Goal: Task Accomplishment & Management: Use online tool/utility

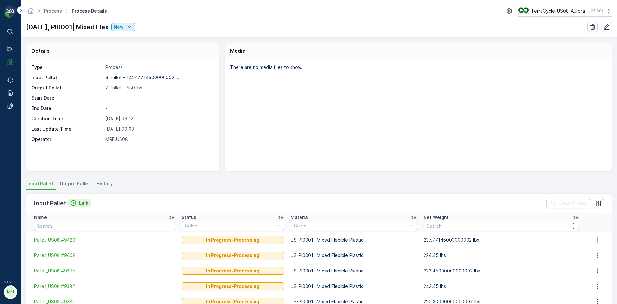
click at [72, 204] on icon "Link" at bounding box center [73, 203] width 6 height 6
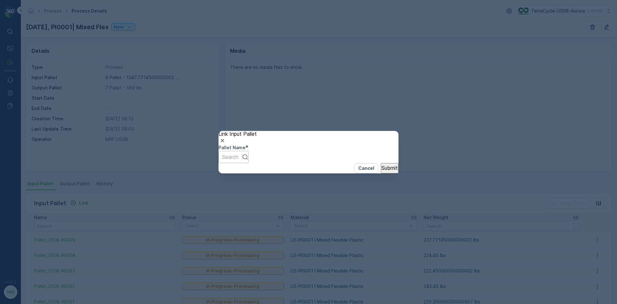
click at [238, 154] on div at bounding box center [230, 156] width 16 height 7
type input "9495"
click at [381, 171] on p "Submit" at bounding box center [389, 168] width 16 height 6
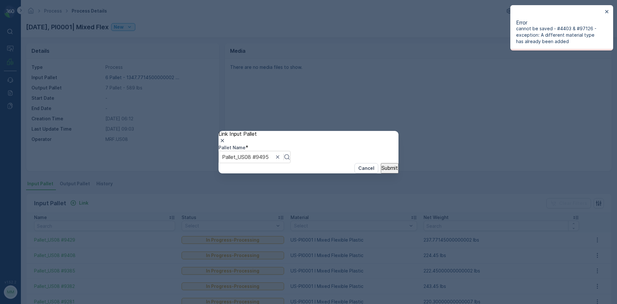
click at [226, 137] on icon "button" at bounding box center [222, 140] width 6 height 6
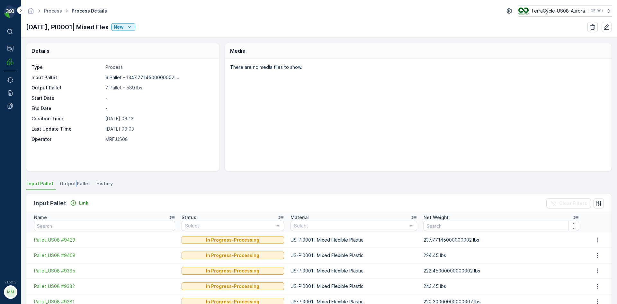
click at [75, 184] on span "Output Pallet" at bounding box center [75, 183] width 30 height 6
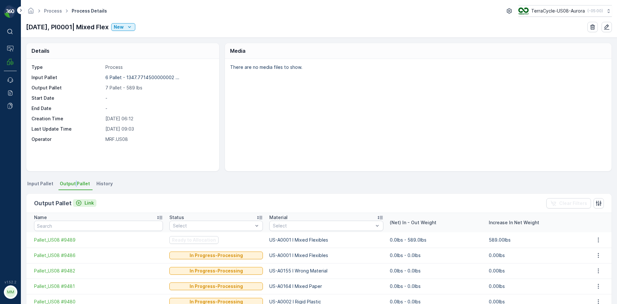
click at [80, 205] on icon "Link" at bounding box center [79, 203] width 6 height 6
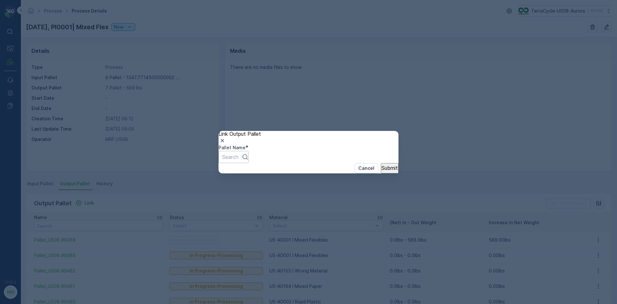
click at [238, 155] on div at bounding box center [230, 156] width 16 height 7
type input "9495"
click at [381, 171] on p "Submit" at bounding box center [389, 168] width 16 height 6
click at [226, 137] on icon "button" at bounding box center [222, 140] width 6 height 6
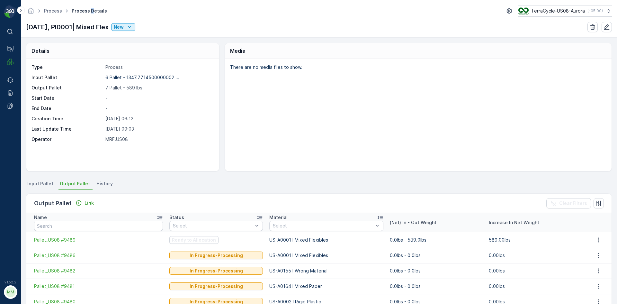
click at [92, 13] on span "Process Details" at bounding box center [89, 11] width 38 height 6
click at [133, 27] on icon "New" at bounding box center [129, 27] width 6 height 6
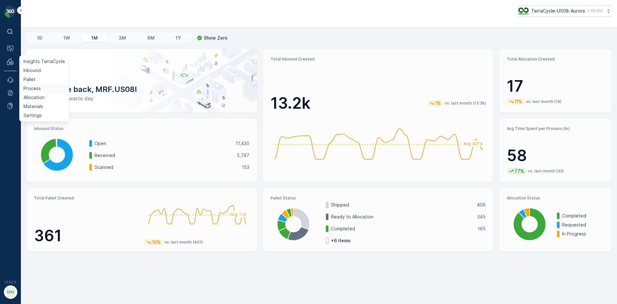
click at [28, 86] on p "Process" at bounding box center [31, 88] width 17 height 6
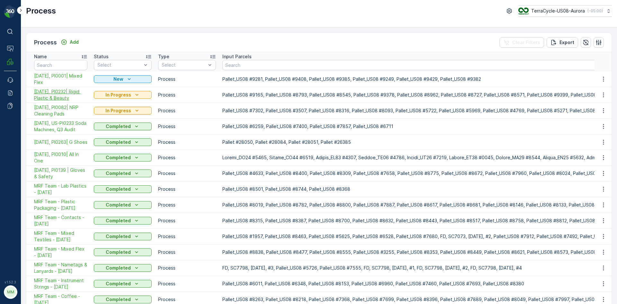
click at [45, 93] on span "[DATE], PI0232| Rigid Plastic & Beauty" at bounding box center [60, 94] width 53 height 13
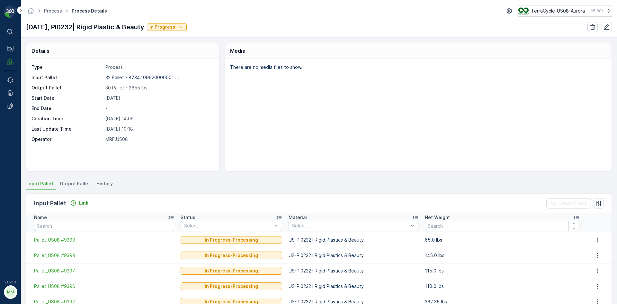
click at [73, 181] on span "Output Pallet" at bounding box center [75, 183] width 30 height 6
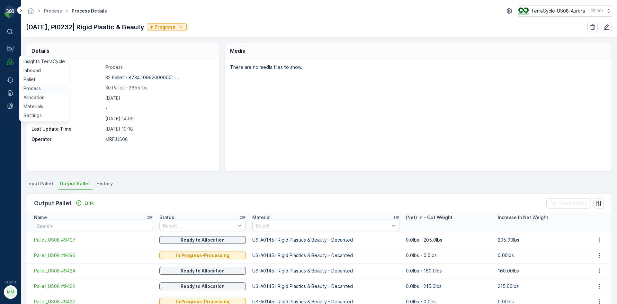
click at [33, 88] on p "Process" at bounding box center [31, 88] width 17 height 6
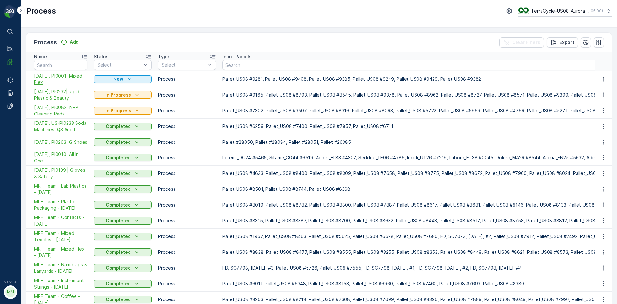
click at [69, 78] on span "[DATE], PI0001| Mixed Flex" at bounding box center [60, 79] width 53 height 13
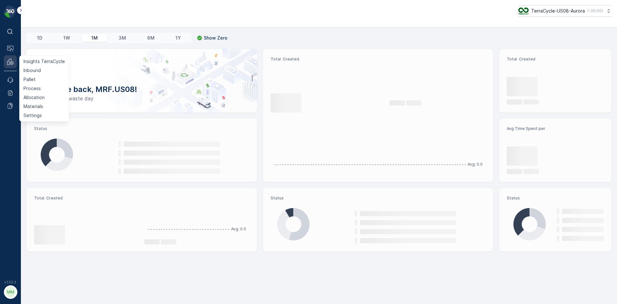
click at [13, 67] on button "MRF" at bounding box center [10, 61] width 13 height 13
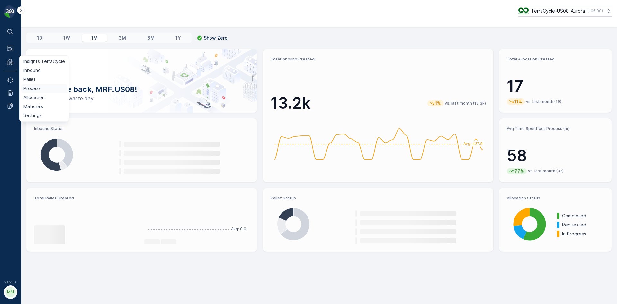
click at [39, 86] on p "Process" at bounding box center [31, 88] width 17 height 6
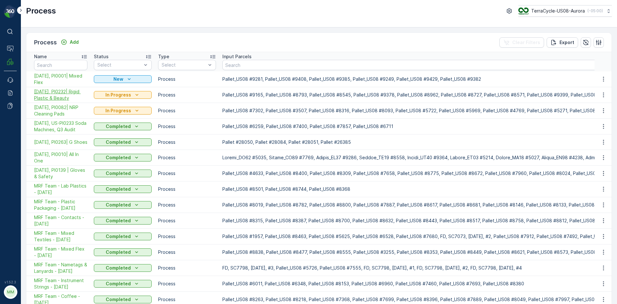
click at [61, 94] on span "[DATE], PI0232| Rigid Plastic & Beauty" at bounding box center [60, 94] width 53 height 13
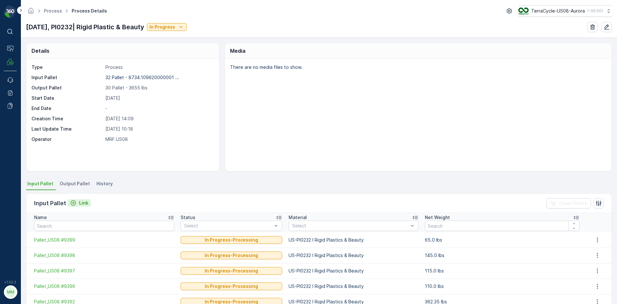
click at [73, 203] on icon "Link" at bounding box center [73, 203] width 6 height 6
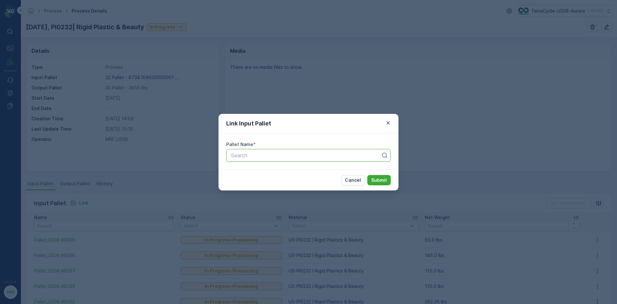
click at [278, 155] on div at bounding box center [305, 155] width 151 height 6
type input "9495"
click at [273, 184] on span "Pallet_US08 #9495" at bounding box center [253, 182] width 47 height 6
click at [380, 178] on p "Submit" at bounding box center [379, 180] width 16 height 6
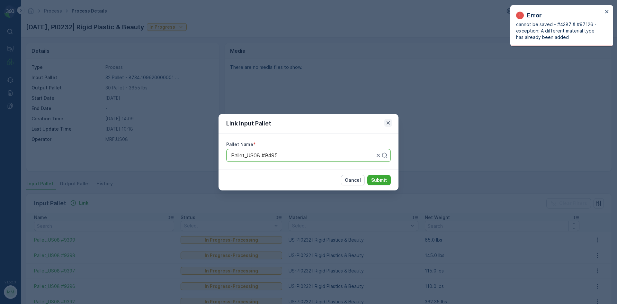
click at [390, 124] on icon "button" at bounding box center [388, 123] width 6 height 6
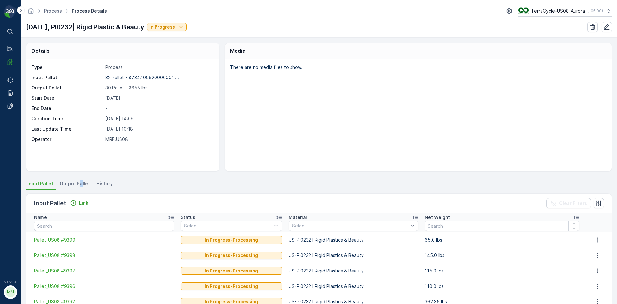
click at [80, 184] on span "Output Pallet" at bounding box center [75, 183] width 30 height 6
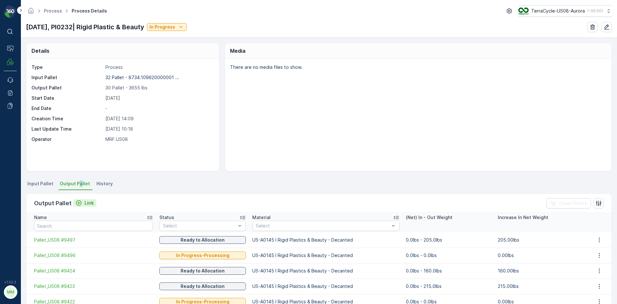
click at [79, 204] on icon "Link" at bounding box center [79, 203] width 6 height 6
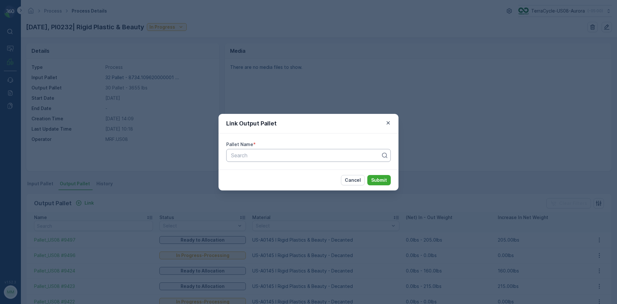
click at [285, 157] on div at bounding box center [305, 155] width 151 height 6
type input "9495"
click at [271, 183] on span "Pallet_US08 #9495" at bounding box center [253, 182] width 47 height 6
click at [387, 178] on button "Submit" at bounding box center [378, 180] width 23 height 10
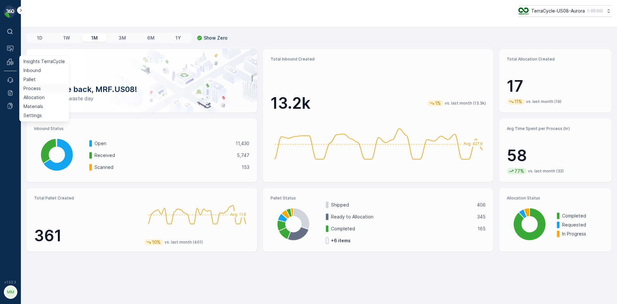
click at [37, 89] on p "Process" at bounding box center [31, 88] width 17 height 6
